Goal: Use online tool/utility: Utilize a website feature to perform a specific function

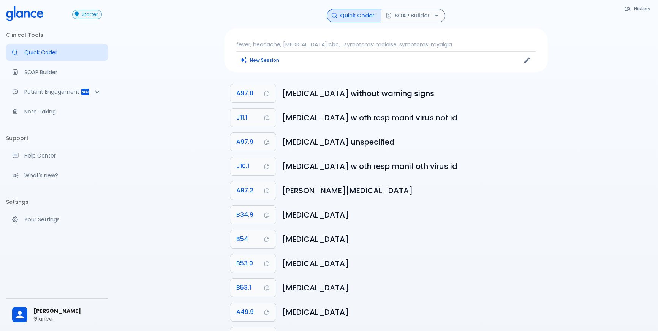
click at [80, 16] on span "Starter" at bounding box center [90, 15] width 23 height 6
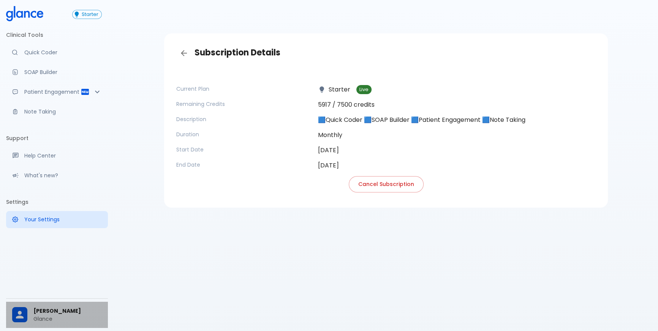
click at [68, 305] on div "[PERSON_NAME] Glance" at bounding box center [57, 315] width 102 height 26
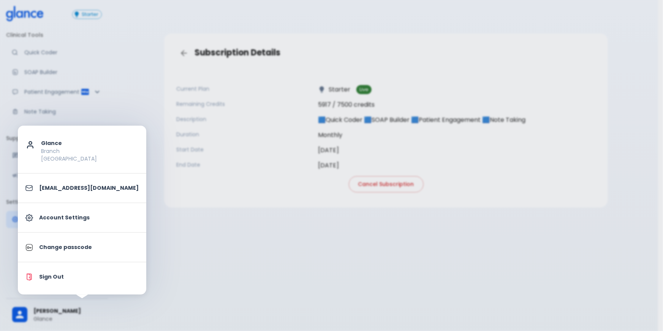
click at [117, 233] on div at bounding box center [331, 165] width 663 height 331
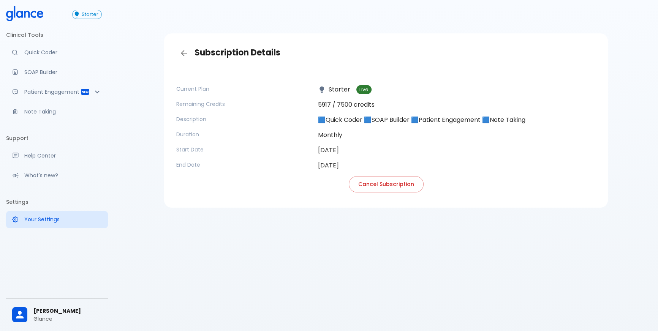
click at [180, 50] on icon "Back" at bounding box center [183, 53] width 9 height 9
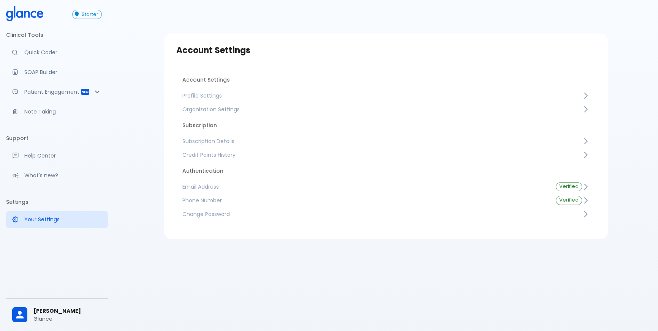
click at [34, 11] on icon at bounding box center [33, 14] width 6 height 7
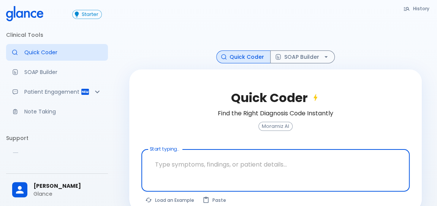
click at [210, 163] on textarea at bounding box center [276, 165] width 258 height 24
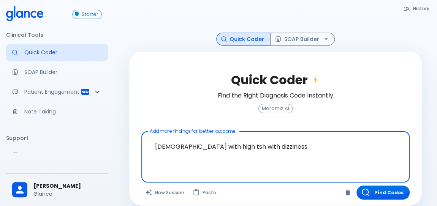
scroll to position [26, 0]
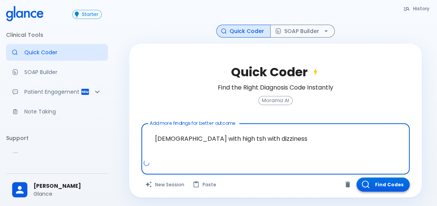
type textarea "[DEMOGRAPHIC_DATA] with high tsh with dizziness"
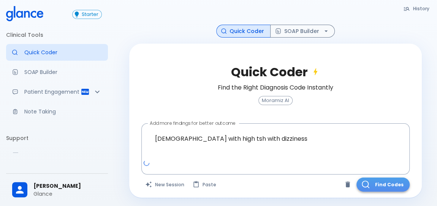
click at [384, 182] on button "Find Codes" at bounding box center [382, 185] width 53 height 14
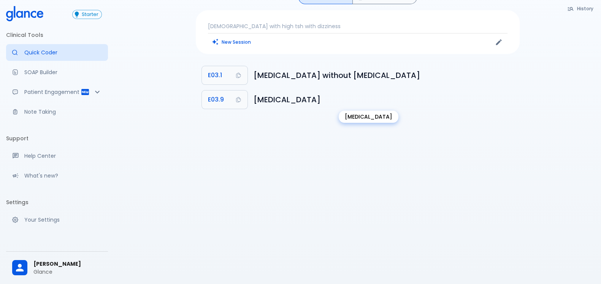
scroll to position [0, 0]
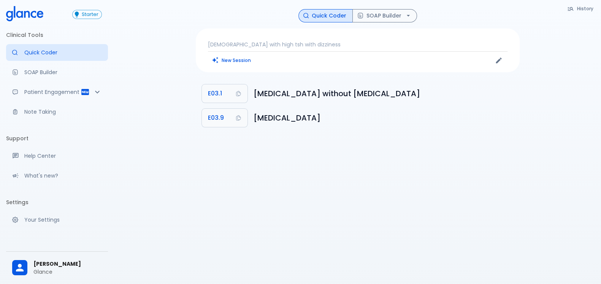
click at [305, 46] on p "23 years old with high tsh with dizziness" at bounding box center [357, 45] width 299 height 8
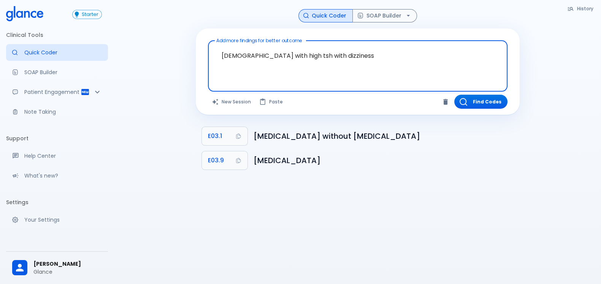
click at [329, 60] on textarea "23 years old with high tsh with dizziness" at bounding box center [357, 60] width 289 height 33
click at [310, 50] on textarea "23 years old with high tsh with dizziness" at bounding box center [357, 60] width 289 height 33
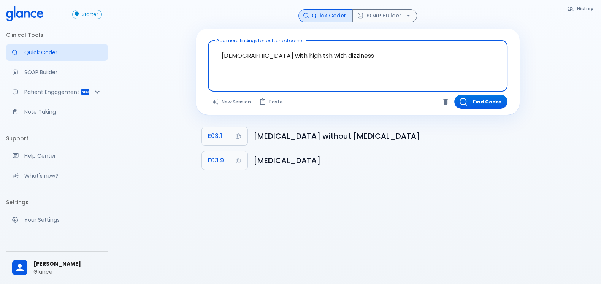
click at [310, 50] on textarea "23 years old with high tsh with dizziness" at bounding box center [357, 60] width 289 height 33
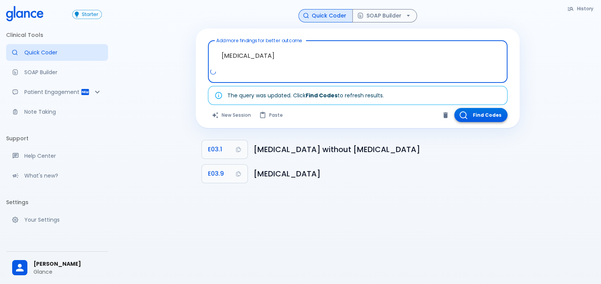
type textarea "dyslipidemia"
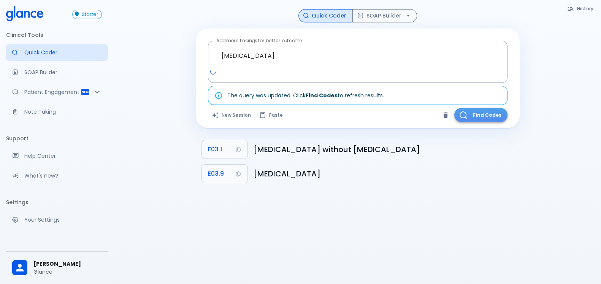
click at [441, 120] on button "Find Codes" at bounding box center [480, 115] width 53 height 14
